Goal: Browse casually

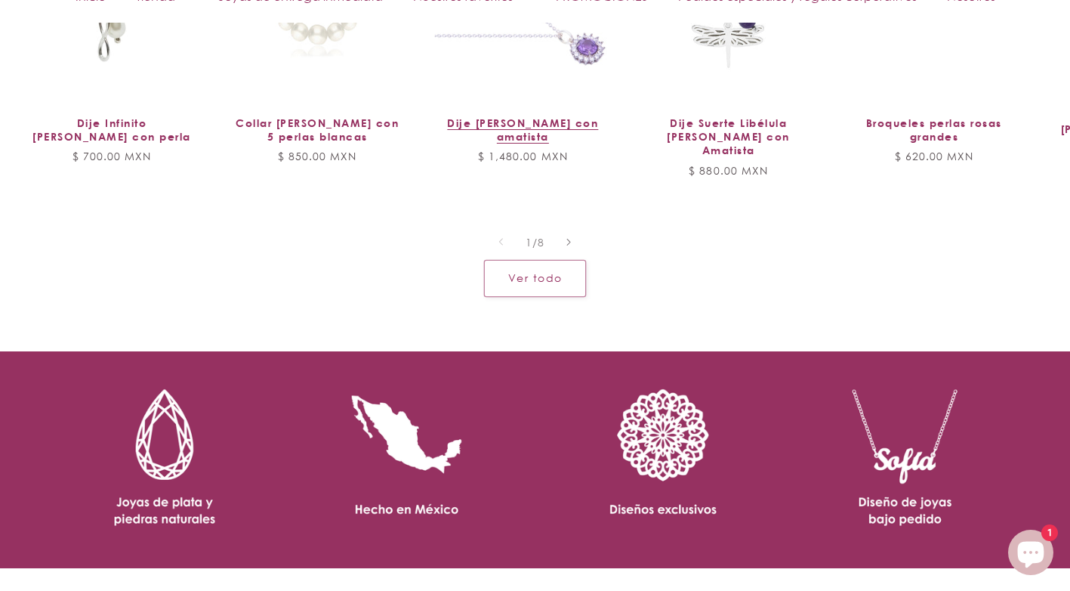
scroll to position [1344, 0]
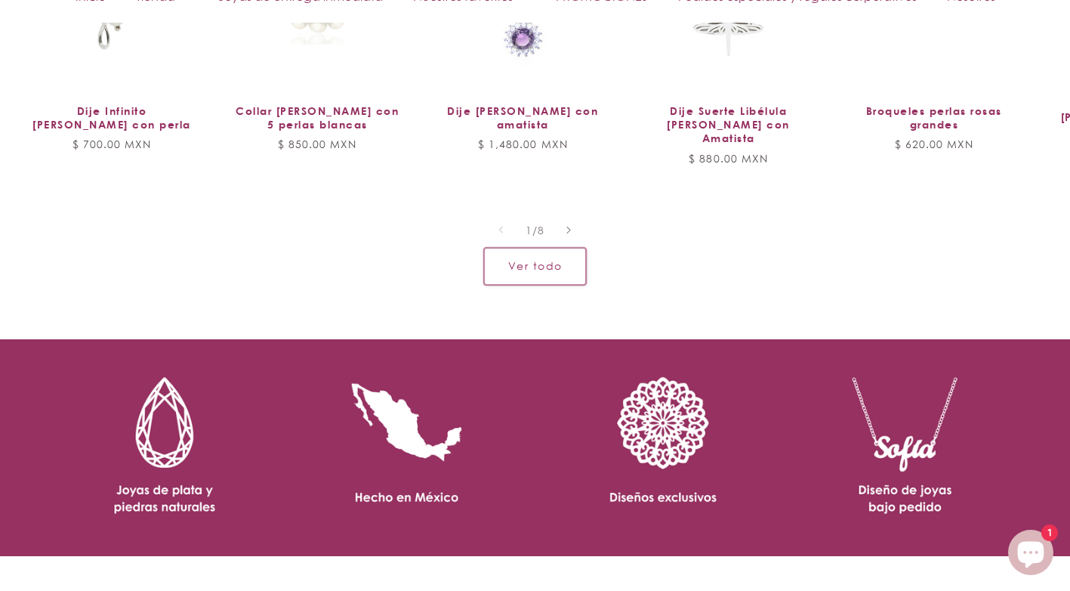
click at [521, 248] on link "Ver todo" at bounding box center [535, 266] width 102 height 37
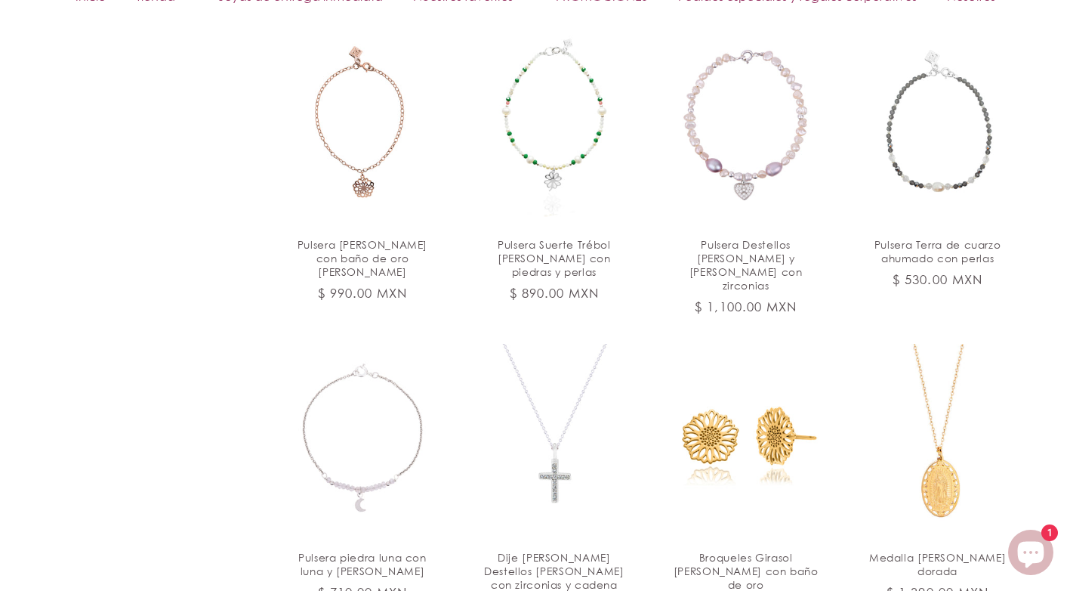
scroll to position [1359, 0]
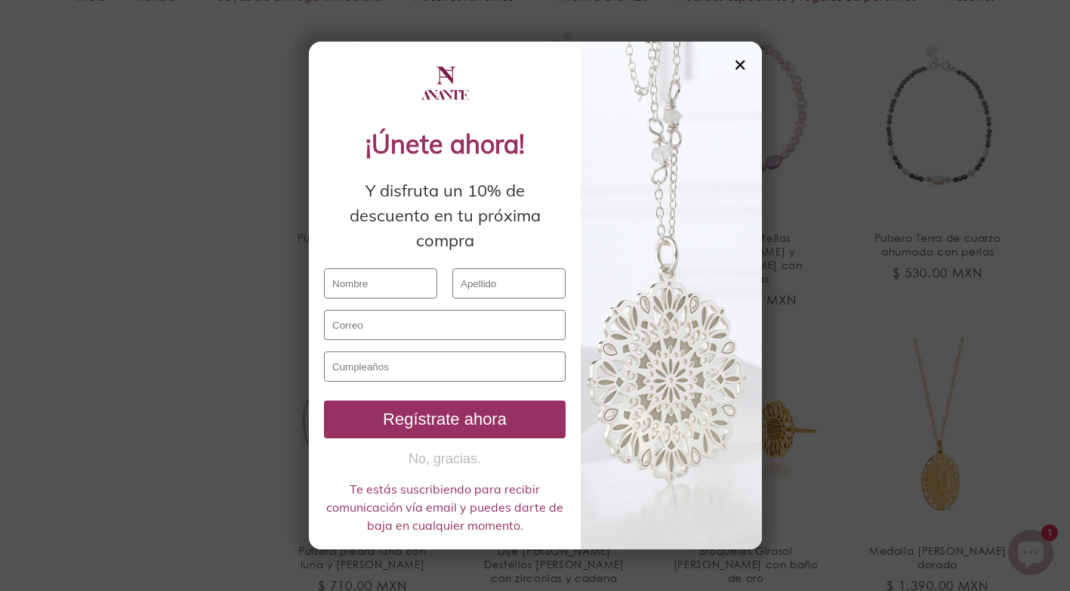
click at [746, 61] on div "✕" at bounding box center [740, 65] width 14 height 17
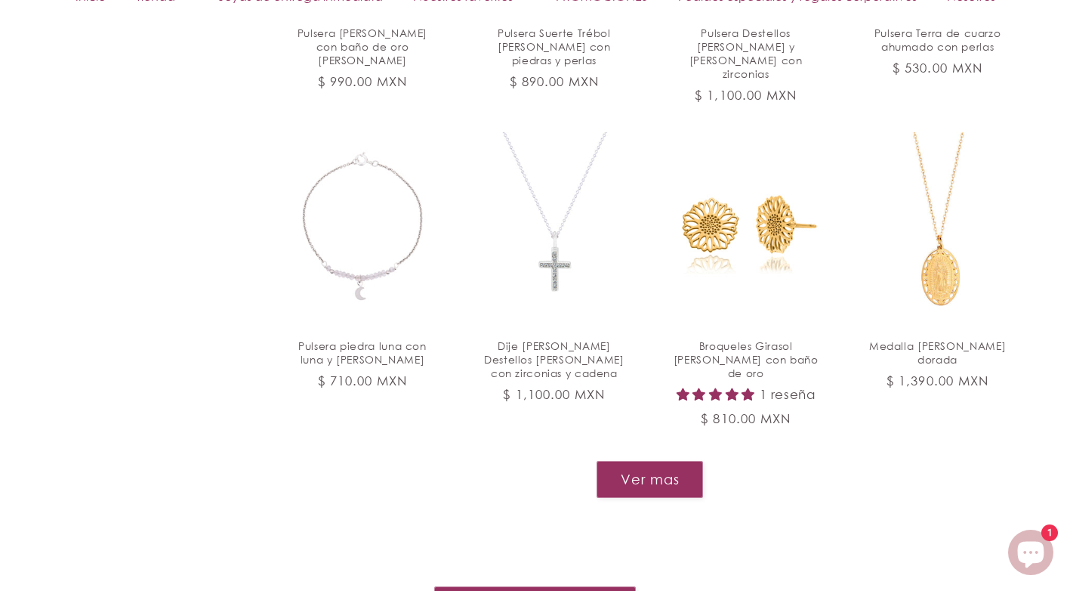
scroll to position [1662, 0]
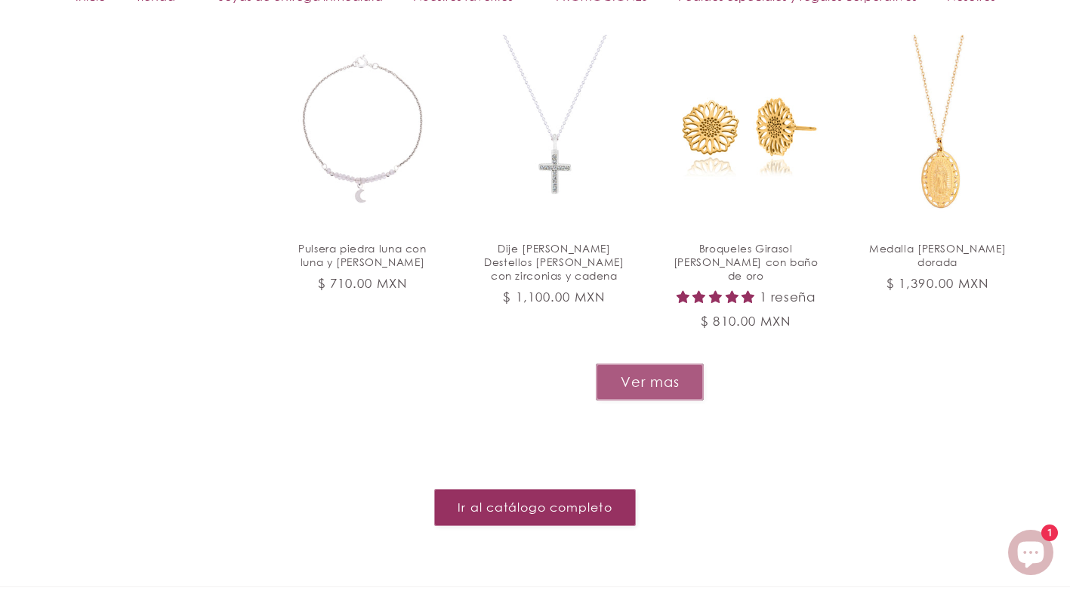
click at [641, 363] on button "Ver mas" at bounding box center [650, 381] width 108 height 37
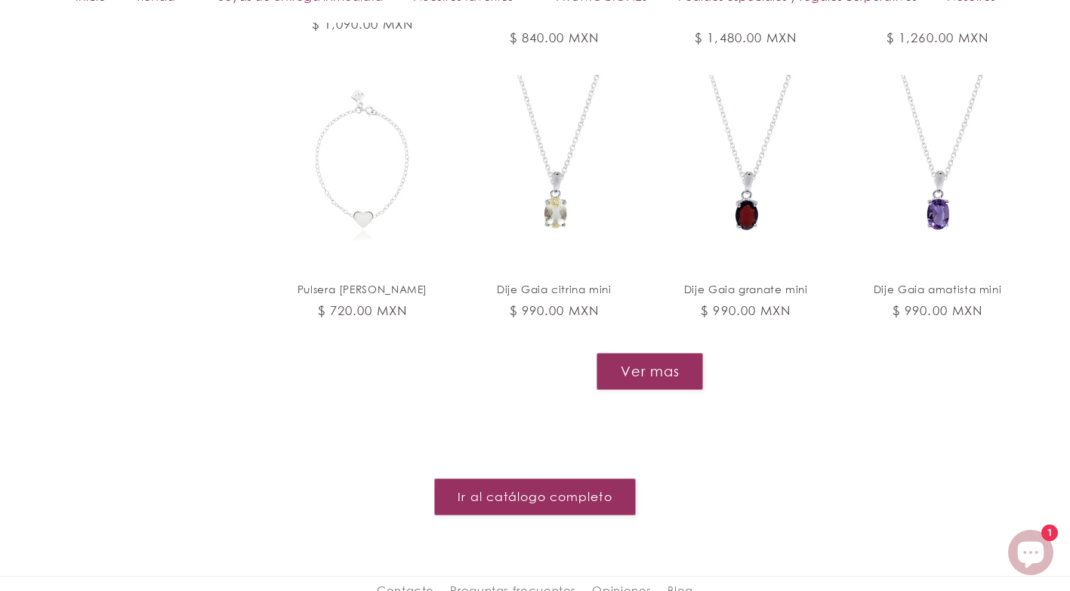
scroll to position [2870, 0]
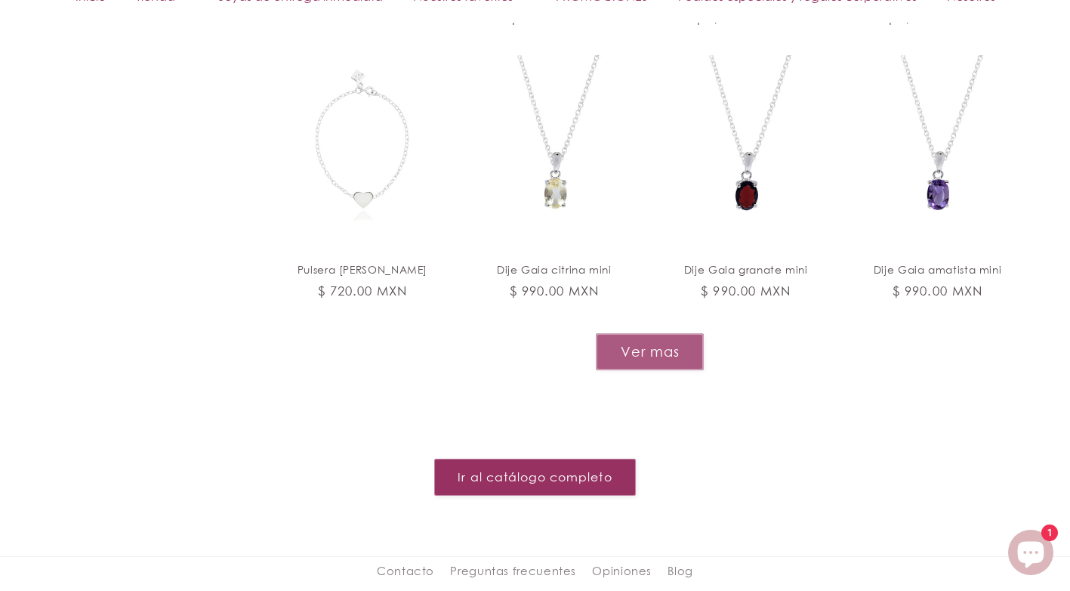
click at [642, 333] on button "Ver mas" at bounding box center [650, 351] width 108 height 37
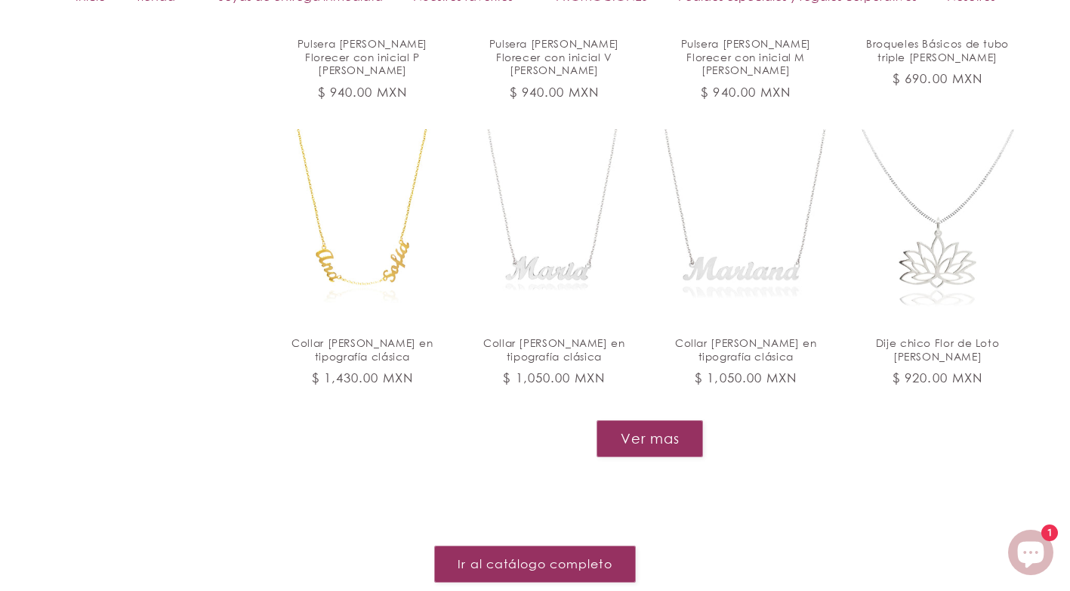
scroll to position [4003, 0]
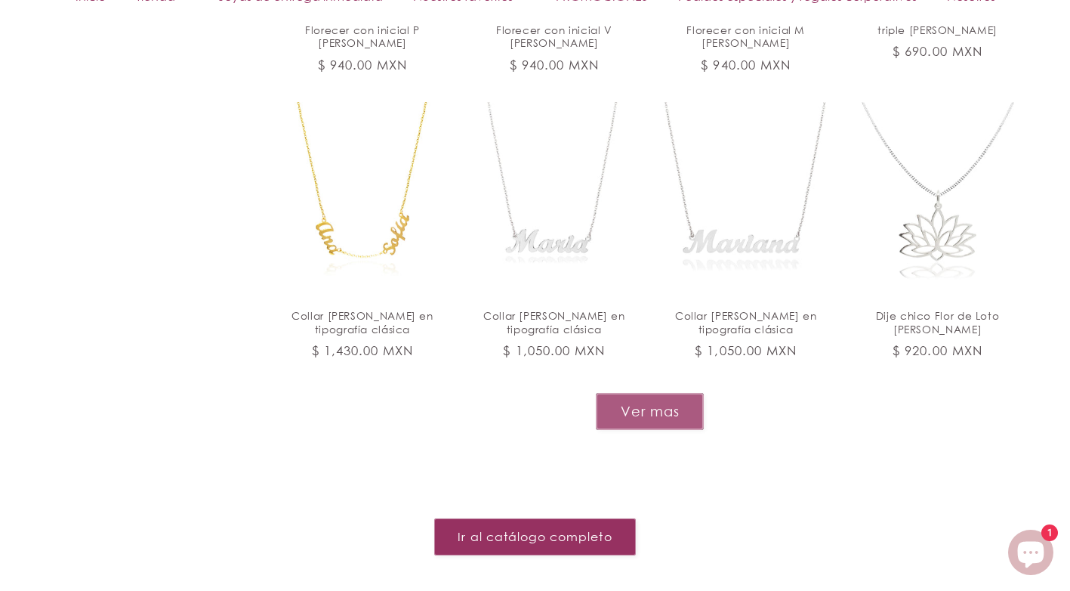
click at [637, 393] on button "Ver mas" at bounding box center [650, 411] width 108 height 37
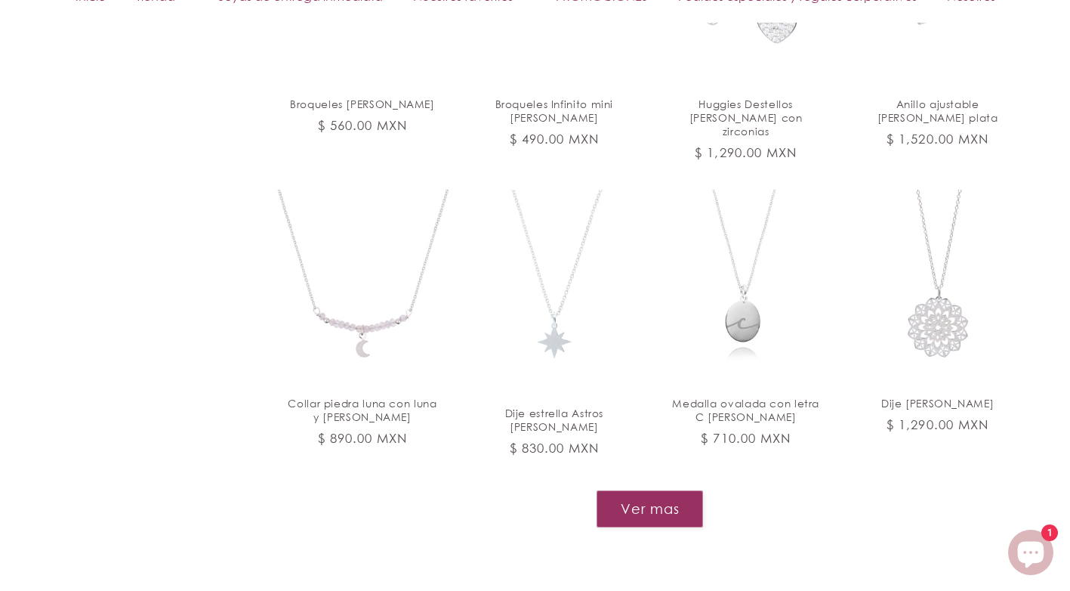
scroll to position [5136, 0]
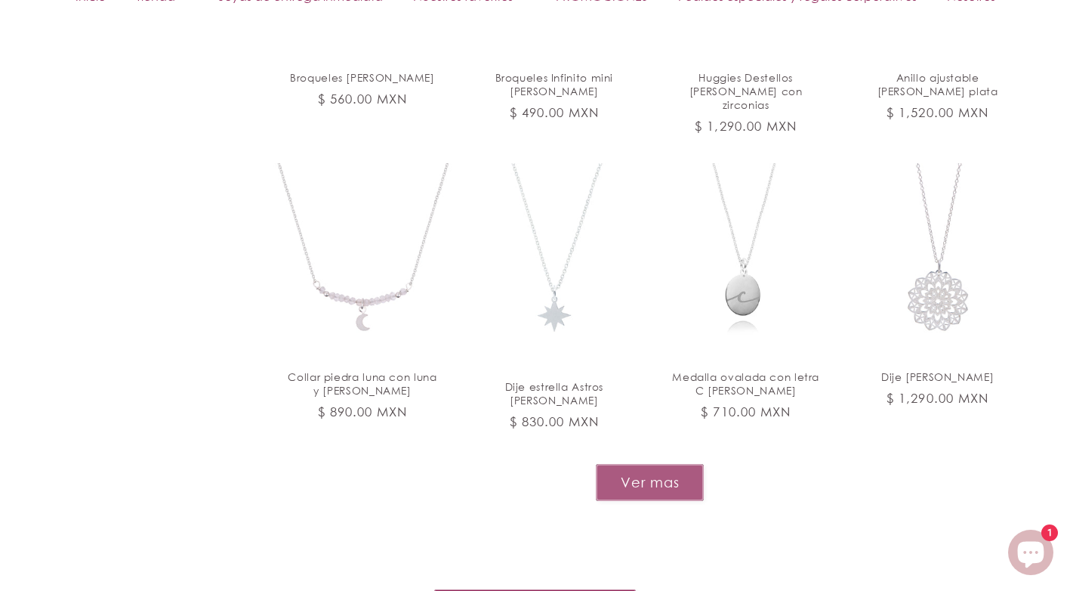
click at [650, 464] on button "Ver mas" at bounding box center [650, 482] width 108 height 37
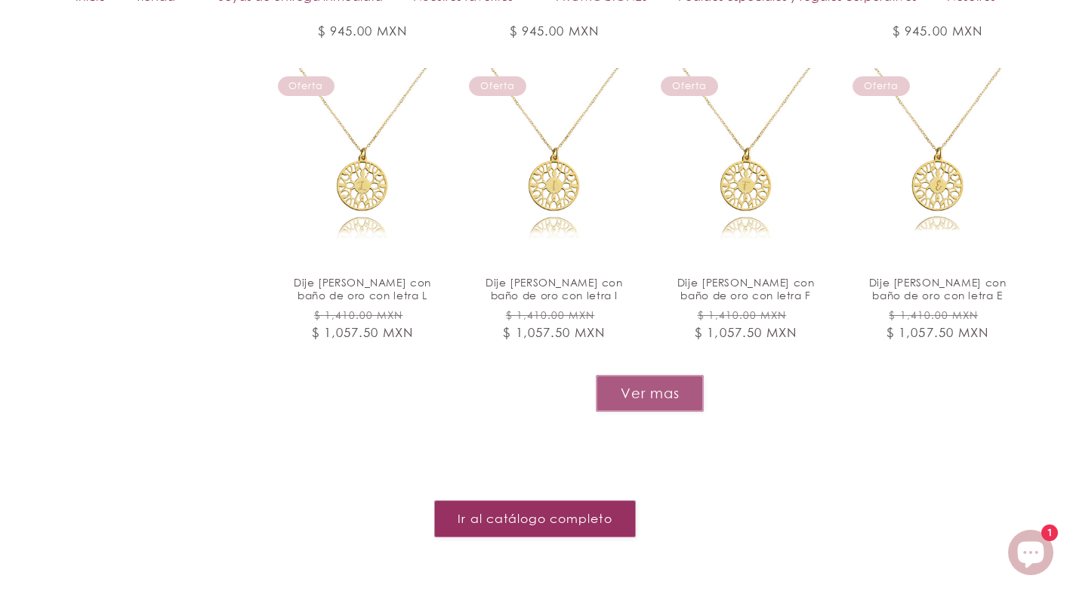
scroll to position [6495, 0]
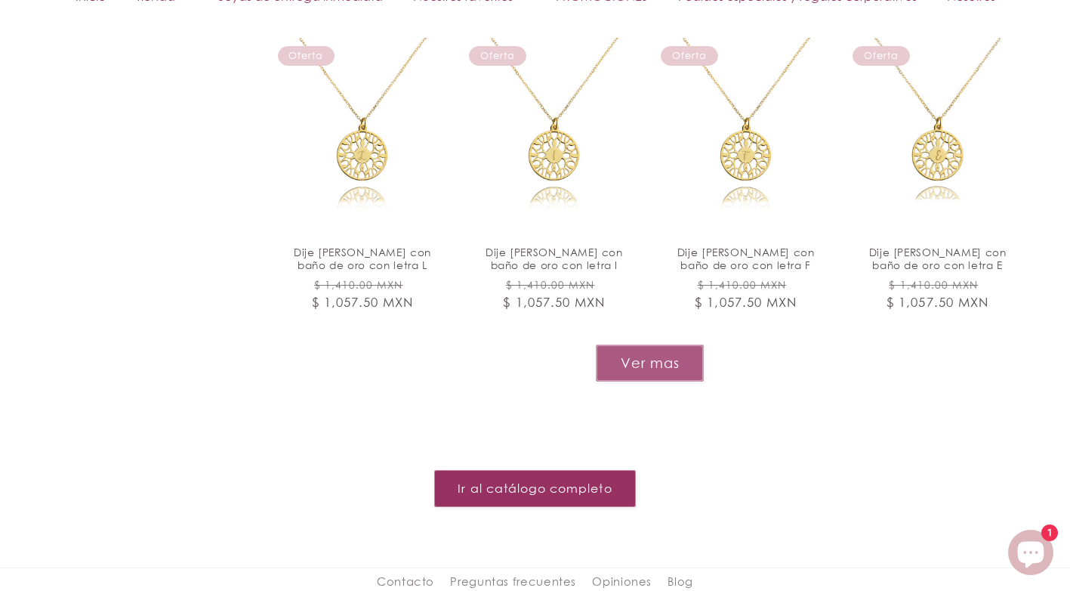
click at [633, 344] on button "Ver mas" at bounding box center [650, 362] width 108 height 37
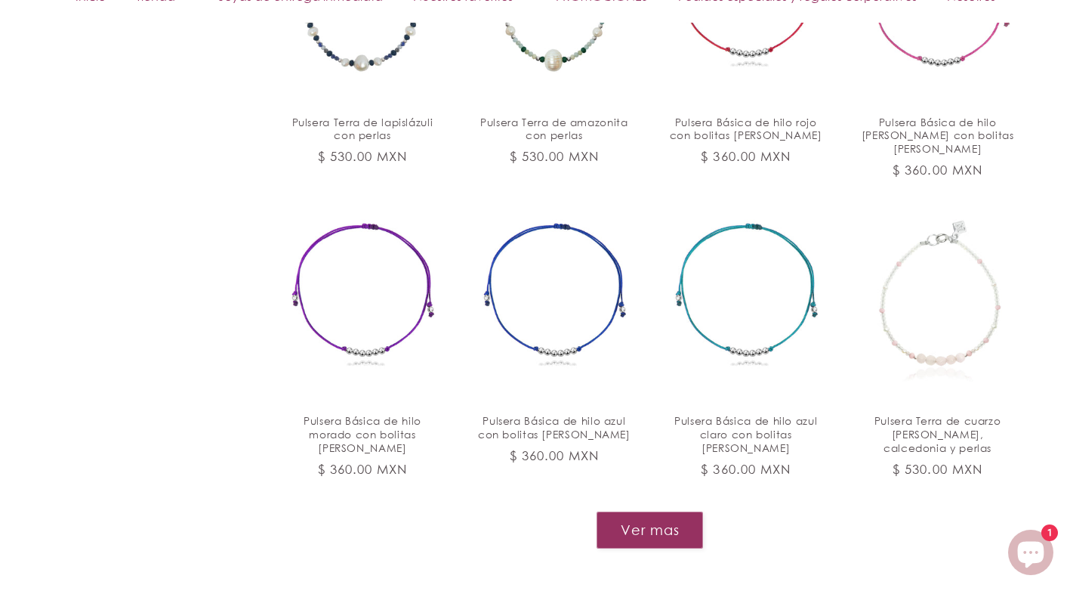
scroll to position [7553, 0]
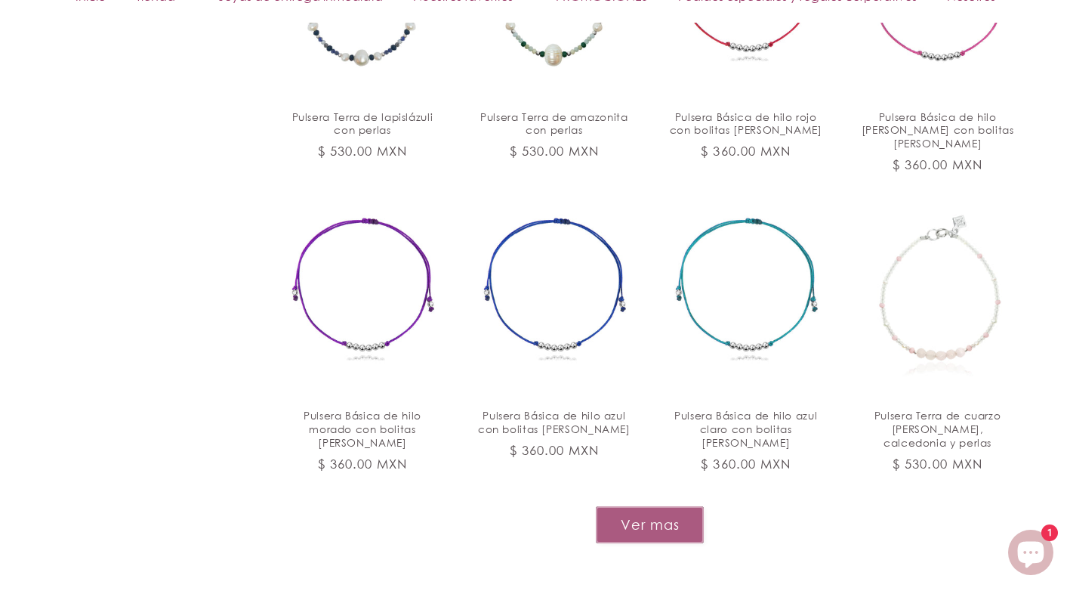
click at [628, 506] on button "Ver mas" at bounding box center [650, 524] width 108 height 37
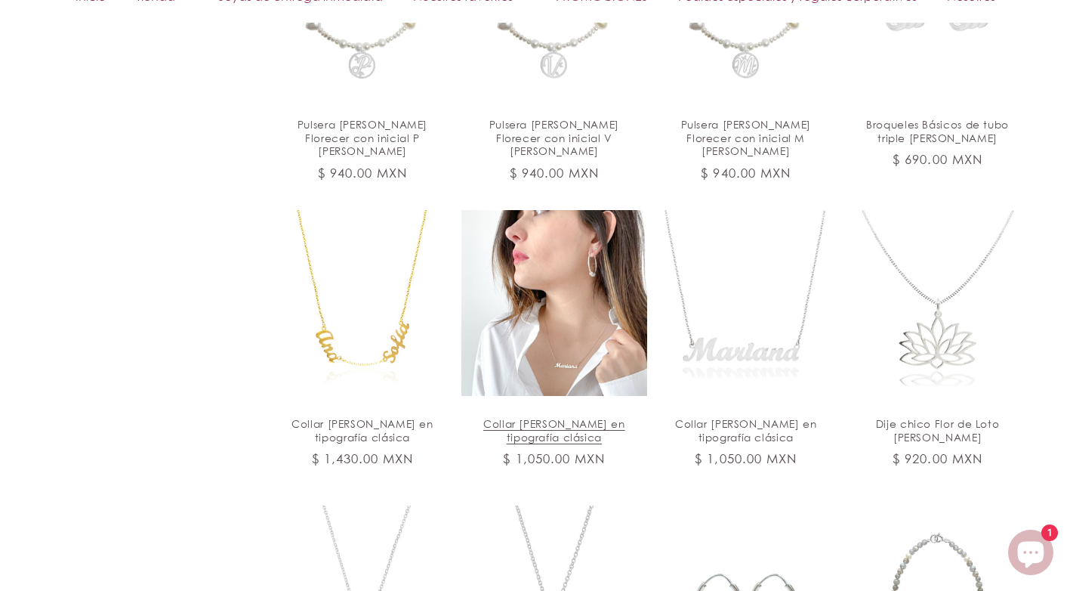
scroll to position [4273, 0]
